Goal: Transaction & Acquisition: Purchase product/service

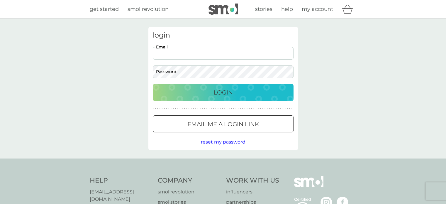
click at [230, 57] on input "Email" at bounding box center [223, 53] width 141 height 13
type input "[PERSON_NAME][EMAIL_ADDRESS][DOMAIN_NAME]"
click at [216, 97] on button "Login" at bounding box center [223, 92] width 141 height 17
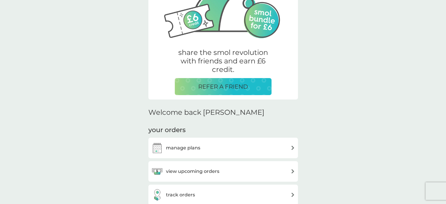
scroll to position [88, 0]
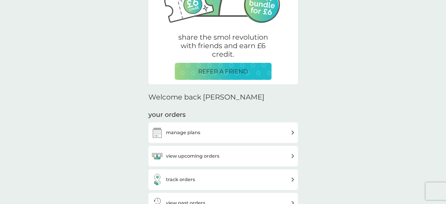
click at [174, 139] on div "manage plans" at bounding box center [222, 132] width 149 height 21
click at [171, 136] on h3 "manage plans" at bounding box center [183, 133] width 34 height 8
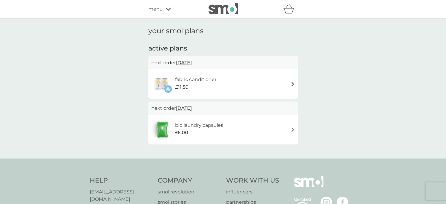
click at [192, 63] on span "[DATE]" at bounding box center [184, 62] width 16 height 11
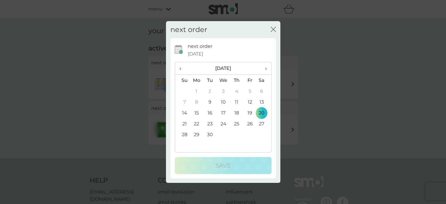
click at [80, 85] on div "next order close next order [DATE] ‹ [DATE] › Su Mo Tu We Th Fr Sa 31 1 2 3 4 5…" at bounding box center [223, 102] width 446 height 204
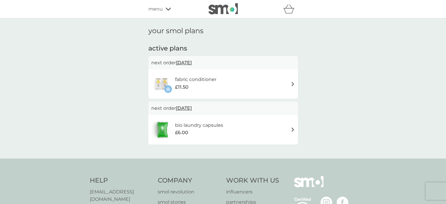
click at [171, 7] on div "menu" at bounding box center [173, 9] width 50 height 8
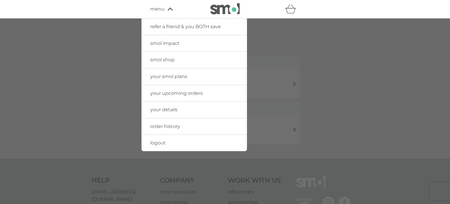
click at [174, 77] on span "your smol plans" at bounding box center [168, 77] width 37 height 6
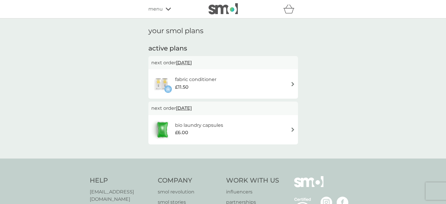
click at [156, 14] on div "refer a friend & you BOTH save smol impact smol shop your smol plans your upcom…" at bounding box center [222, 9] width 149 height 12
click at [159, 6] on span "menu" at bounding box center [155, 9] width 14 height 8
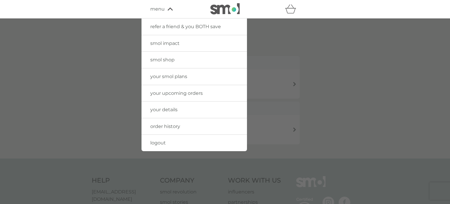
click at [177, 75] on span "your smol plans" at bounding box center [168, 77] width 37 height 6
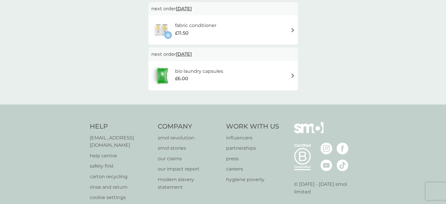
scroll to position [28, 0]
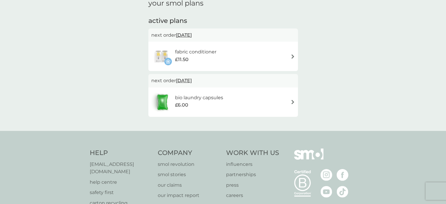
click at [192, 86] on span "[DATE]" at bounding box center [184, 80] width 16 height 11
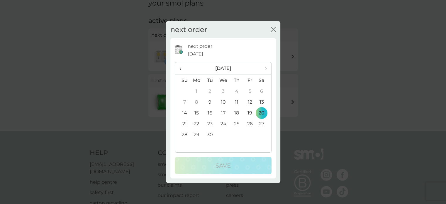
click at [201, 51] on span "[DATE]" at bounding box center [196, 54] width 16 height 8
click at [211, 43] on p "next order" at bounding box center [200, 46] width 25 height 8
click at [264, 68] on span "›" at bounding box center [264, 68] width 6 height 12
click at [274, 24] on div "next order close" at bounding box center [223, 29] width 114 height 17
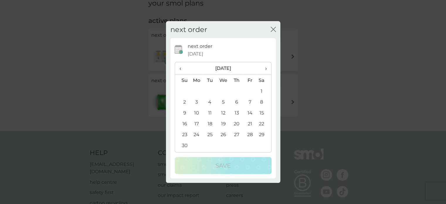
click at [271, 28] on icon "close" at bounding box center [273, 29] width 5 height 5
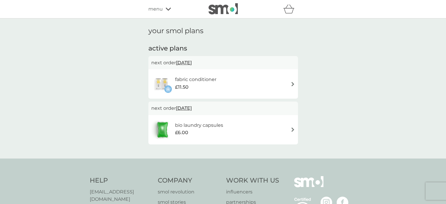
scroll to position [0, 0]
click at [166, 8] on icon at bounding box center [168, 9] width 5 height 4
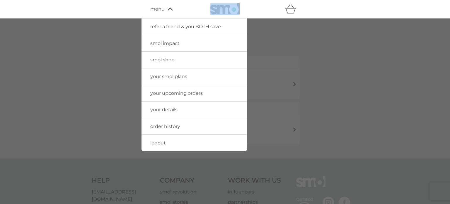
click at [152, 78] on span "your smol plans" at bounding box center [168, 77] width 37 height 6
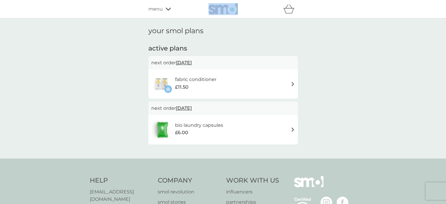
click at [162, 9] on span "menu" at bounding box center [155, 9] width 14 height 8
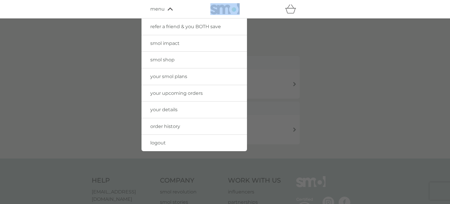
click at [162, 111] on span "your details" at bounding box center [163, 110] width 27 height 6
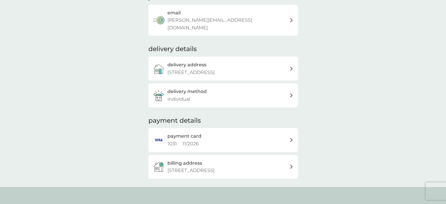
scroll to position [59, 0]
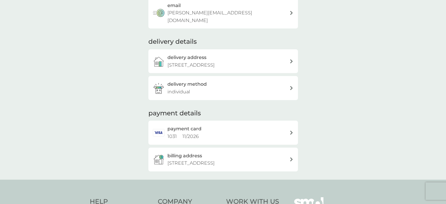
click at [175, 131] on h2 "payment card" at bounding box center [184, 129] width 34 height 8
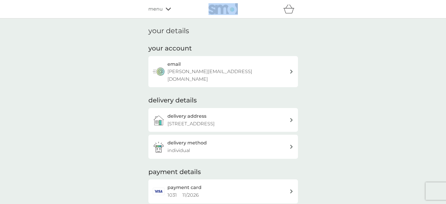
click at [172, 9] on div "menu" at bounding box center [173, 9] width 50 height 8
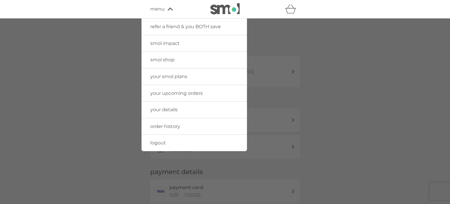
click at [159, 112] on span "your details" at bounding box center [163, 110] width 27 height 6
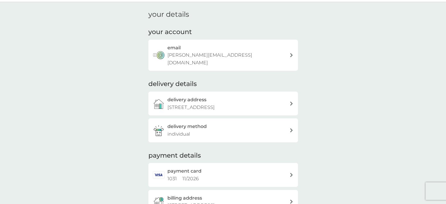
scroll to position [59, 0]
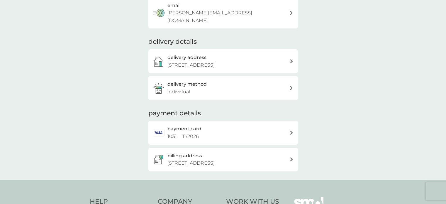
click at [256, 95] on div "delivery method individual" at bounding box center [228, 87] width 122 height 15
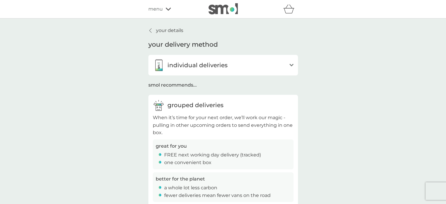
click at [201, 71] on div "individual deliveries" at bounding box center [220, 65] width 134 height 12
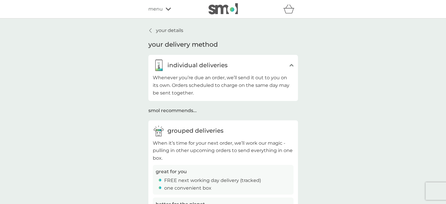
click at [165, 7] on div "menu" at bounding box center [173, 9] width 50 height 8
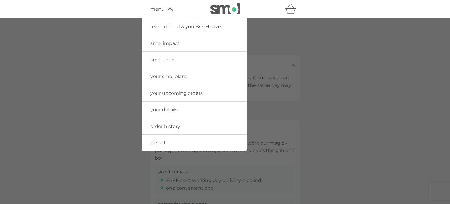
click at [165, 63] on link "smol shop" at bounding box center [195, 60] width 106 height 16
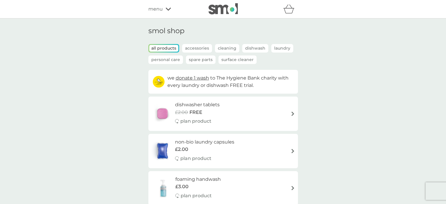
click at [290, 110] on div "dishwasher tablets £2.00 FREE plan product" at bounding box center [223, 113] width 144 height 25
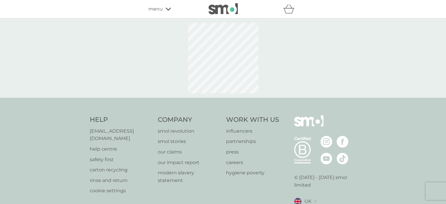
select select "42"
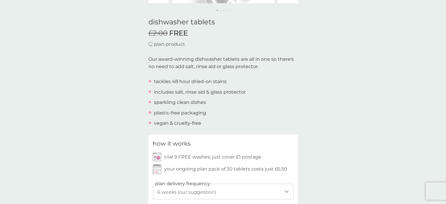
scroll to position [205, 0]
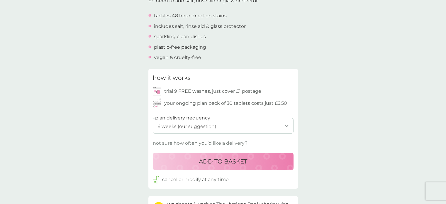
click at [186, 124] on select "1 week 2 weeks 3 weeks 4 weeks 5 weeks 6 weeks (our suggestion) 7 weeks 8 weeks…" at bounding box center [223, 126] width 141 height 16
click at [209, 130] on select "1 week 2 weeks 3 weeks 4 weeks 5 weeks 6 weeks (our suggestion) 7 weeks 8 weeks…" at bounding box center [223, 126] width 141 height 16
click at [155, 105] on img at bounding box center [157, 103] width 8 height 10
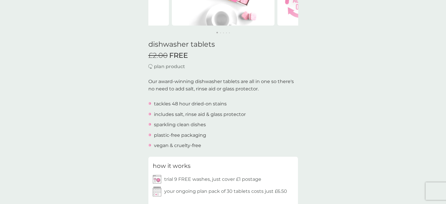
scroll to position [0, 0]
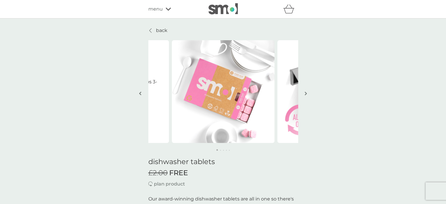
click at [156, 30] on p "back" at bounding box center [161, 31] width 11 height 8
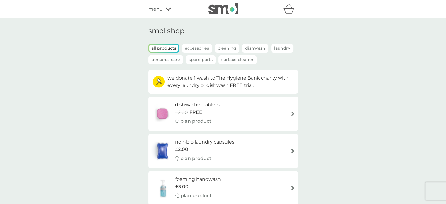
drag, startPoint x: 261, startPoint y: 110, endPoint x: 266, endPoint y: 135, distance: 25.6
click at [261, 110] on div "dishwasher tablets £2.00 FREE plan product" at bounding box center [223, 113] width 144 height 25
select select "42"
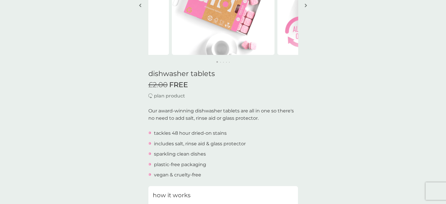
scroll to position [205, 0]
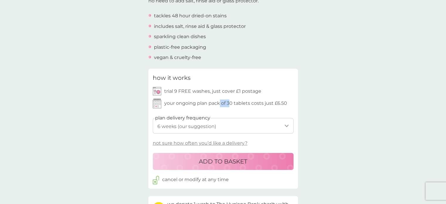
drag, startPoint x: 229, startPoint y: 103, endPoint x: 219, endPoint y: 104, distance: 10.3
click at [219, 104] on p "your ongoing plan pack of 30 tablets costs just £6.50" at bounding box center [225, 103] width 123 height 8
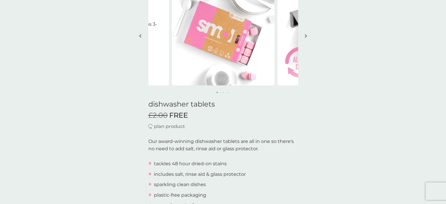
scroll to position [0, 0]
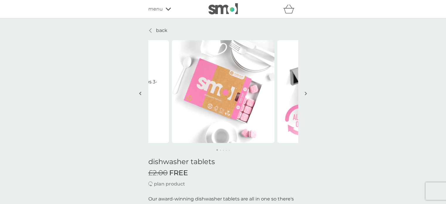
click at [160, 14] on div "refer a friend & you BOTH save smol impact smol shop your smol plans your upcom…" at bounding box center [222, 9] width 149 height 12
click at [159, 11] on span "menu" at bounding box center [155, 9] width 14 height 8
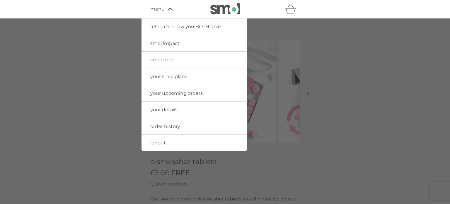
click at [157, 60] on span "smol shop" at bounding box center [162, 60] width 24 height 6
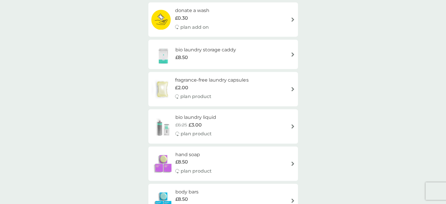
scroll to position [322, 0]
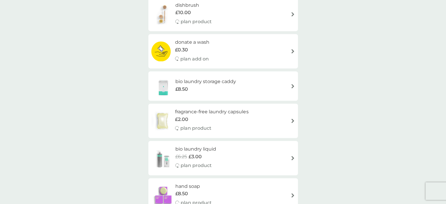
click at [281, 156] on div "bio laundry liquid £6.25 £3.00 plan product" at bounding box center [223, 157] width 144 height 25
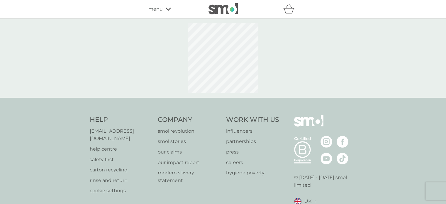
select select "91"
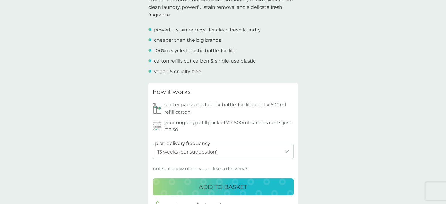
scroll to position [205, 0]
